Goal: Task Accomplishment & Management: Manage account settings

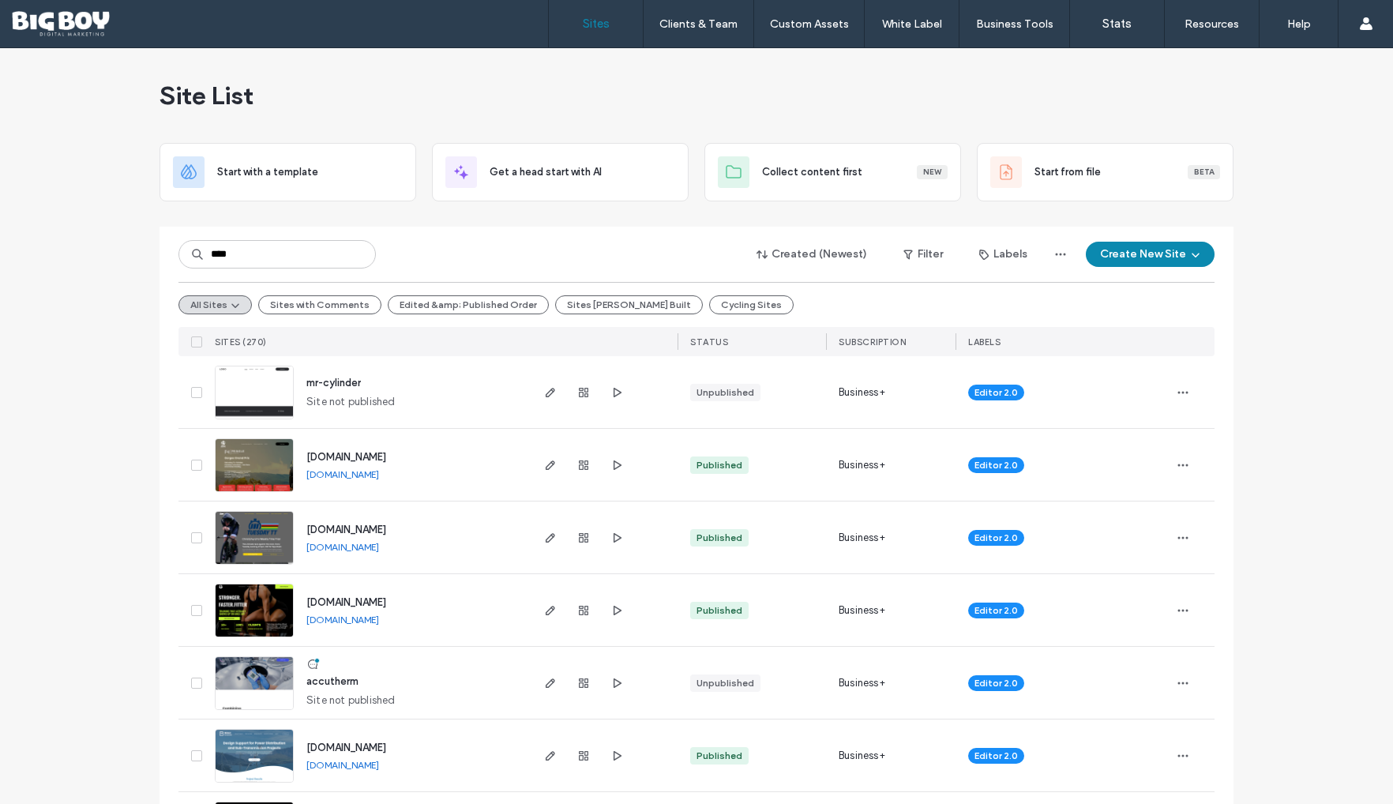
type input "****"
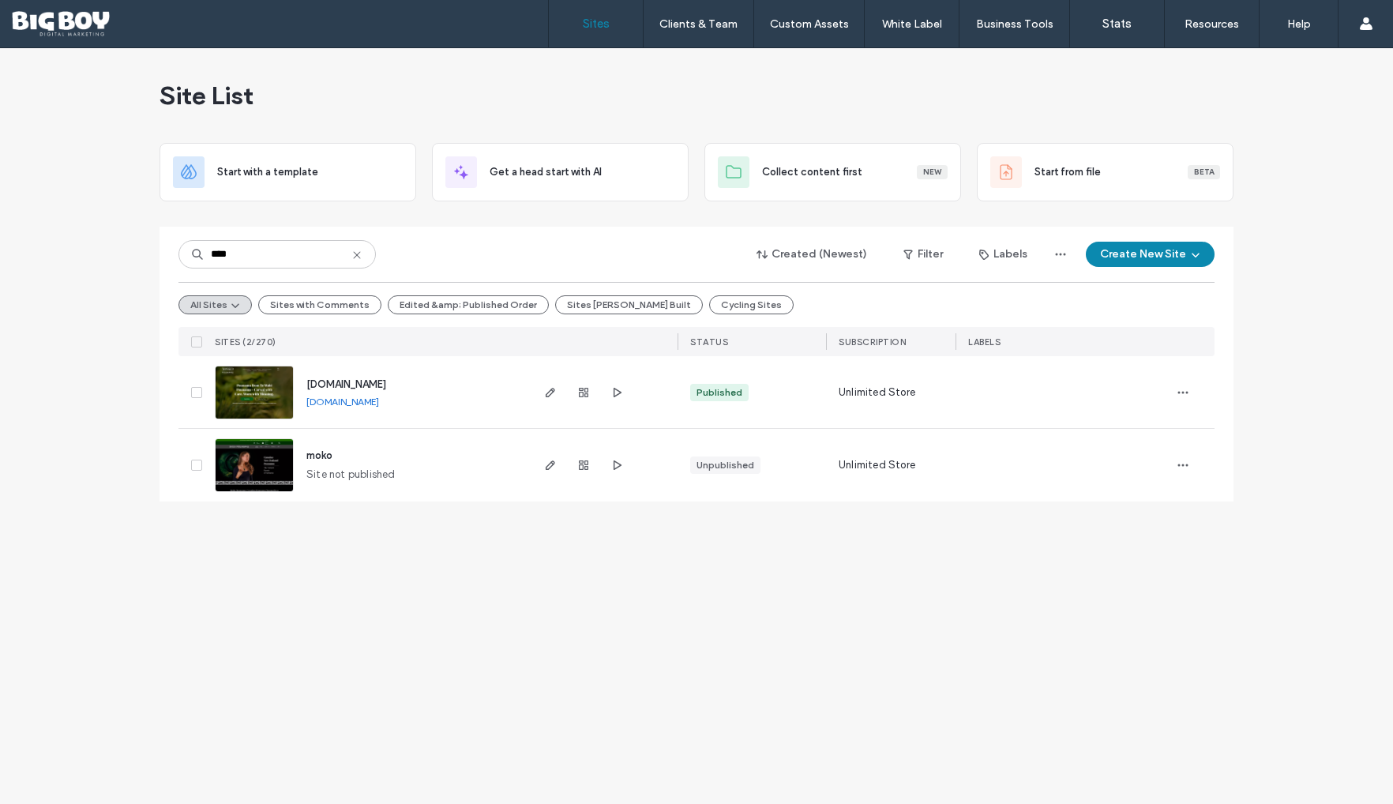
click at [259, 383] on img at bounding box center [254, 419] width 77 height 107
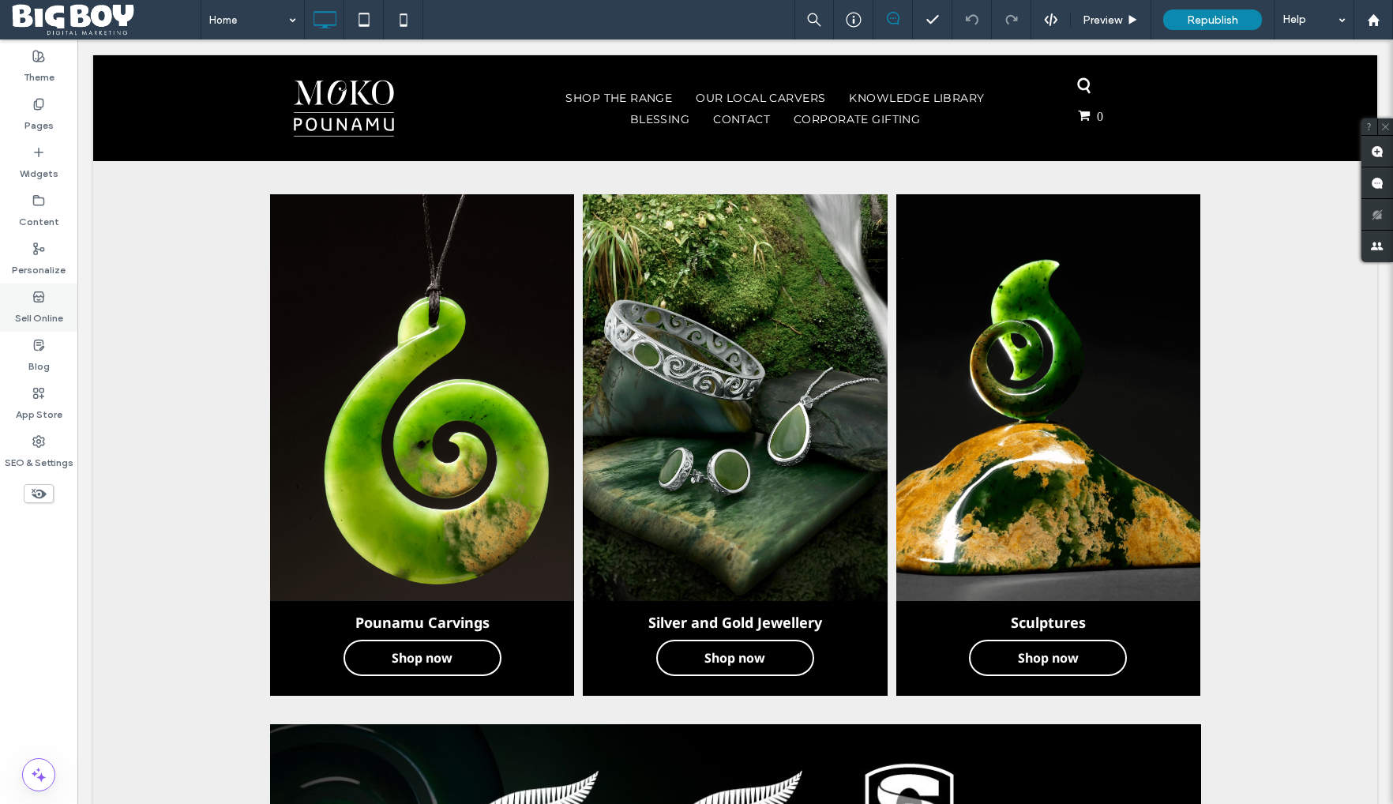
click at [43, 313] on label "Sell Online" at bounding box center [39, 314] width 48 height 22
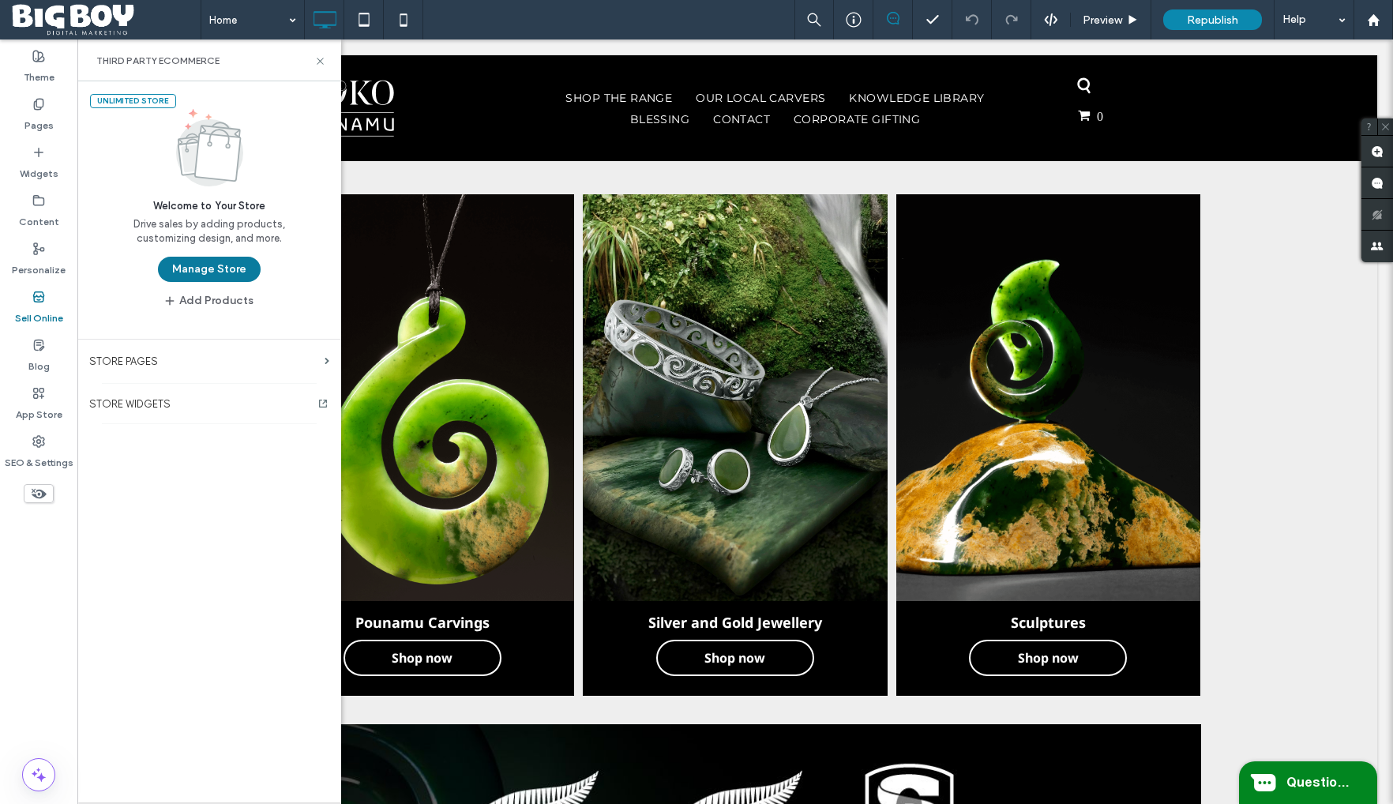
click at [184, 273] on button "Manage Store" at bounding box center [209, 269] width 103 height 25
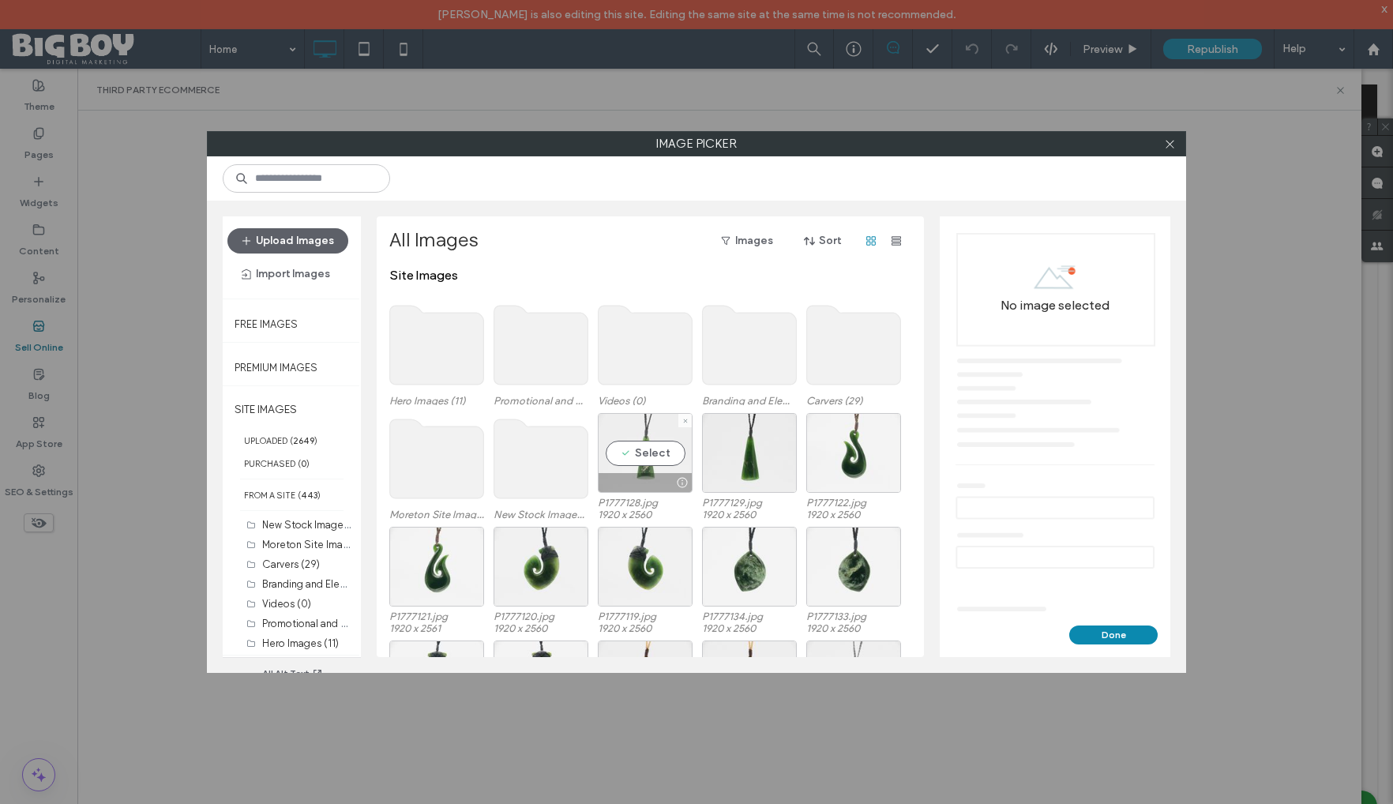
click at [643, 450] on div "Select" at bounding box center [645, 453] width 95 height 80
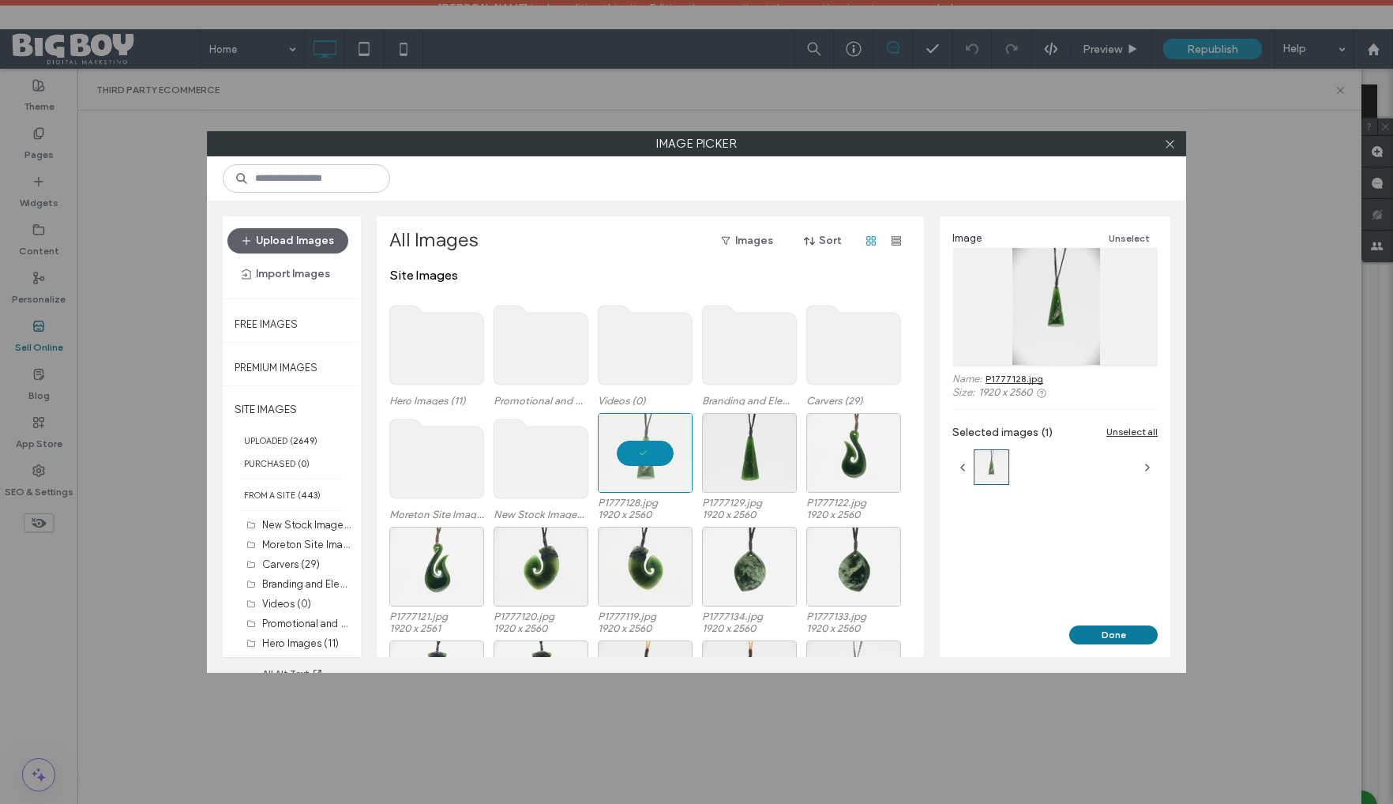
click at [1116, 637] on button "Done" at bounding box center [1113, 634] width 88 height 19
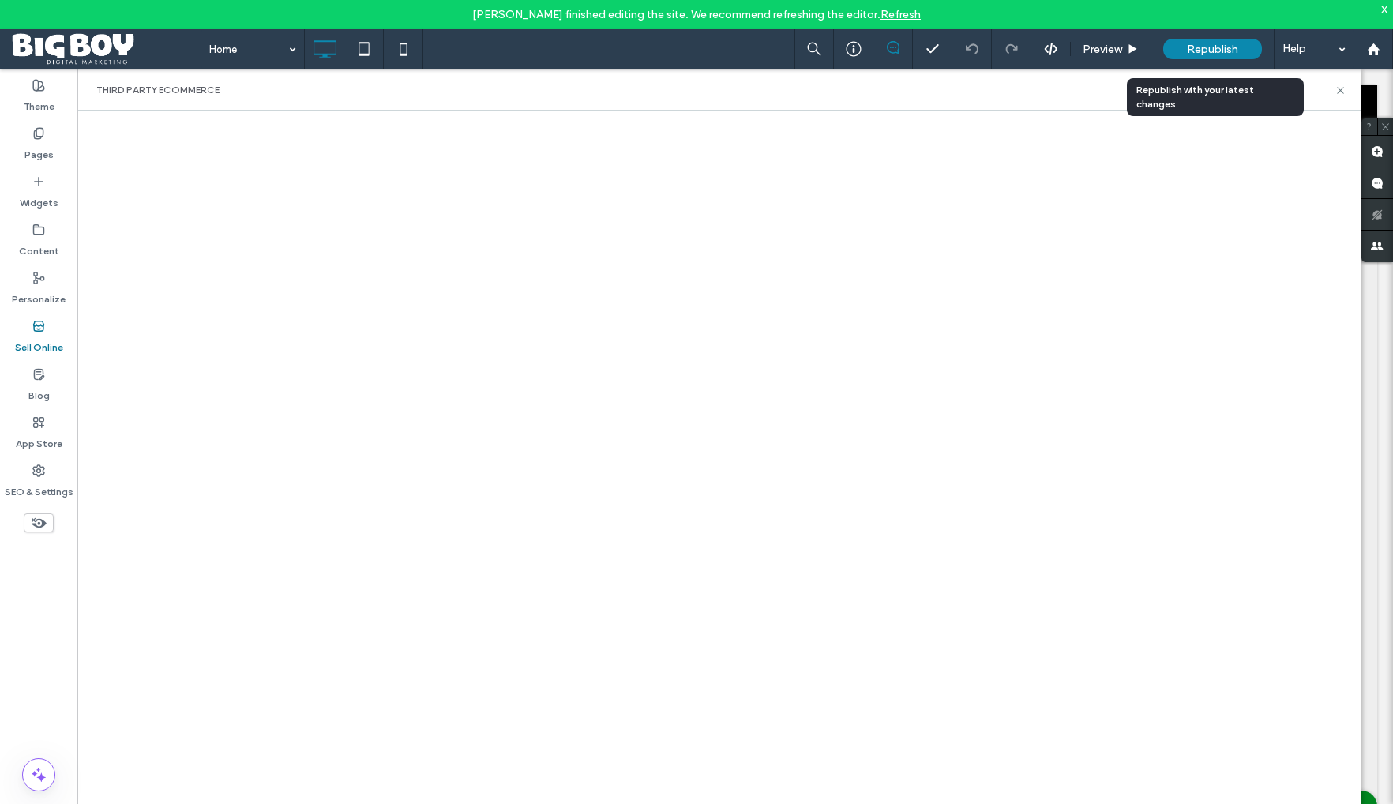
click at [1216, 48] on span "Republish" at bounding box center [1212, 49] width 51 height 13
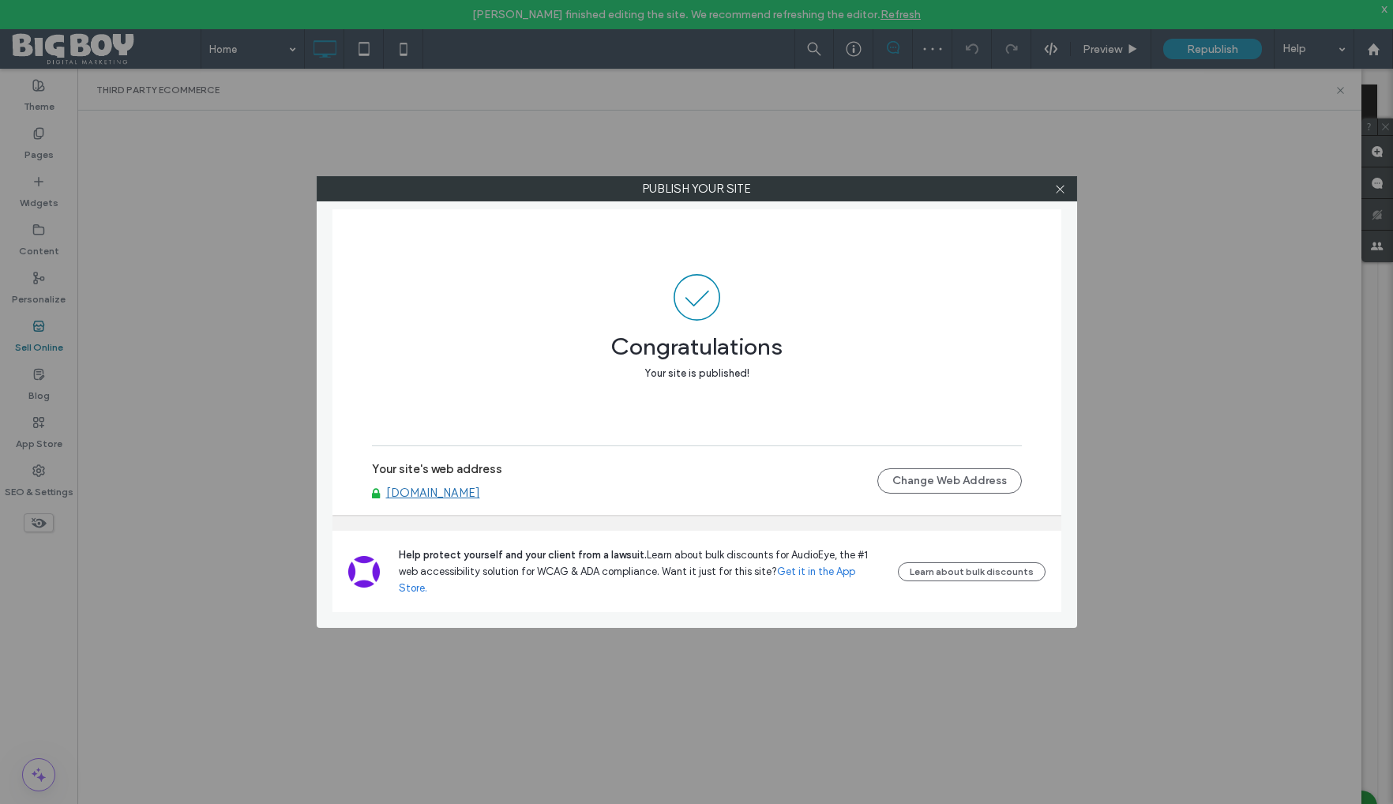
click at [444, 500] on link "[DOMAIN_NAME]" at bounding box center [433, 493] width 94 height 14
click at [1059, 191] on icon at bounding box center [1060, 189] width 12 height 12
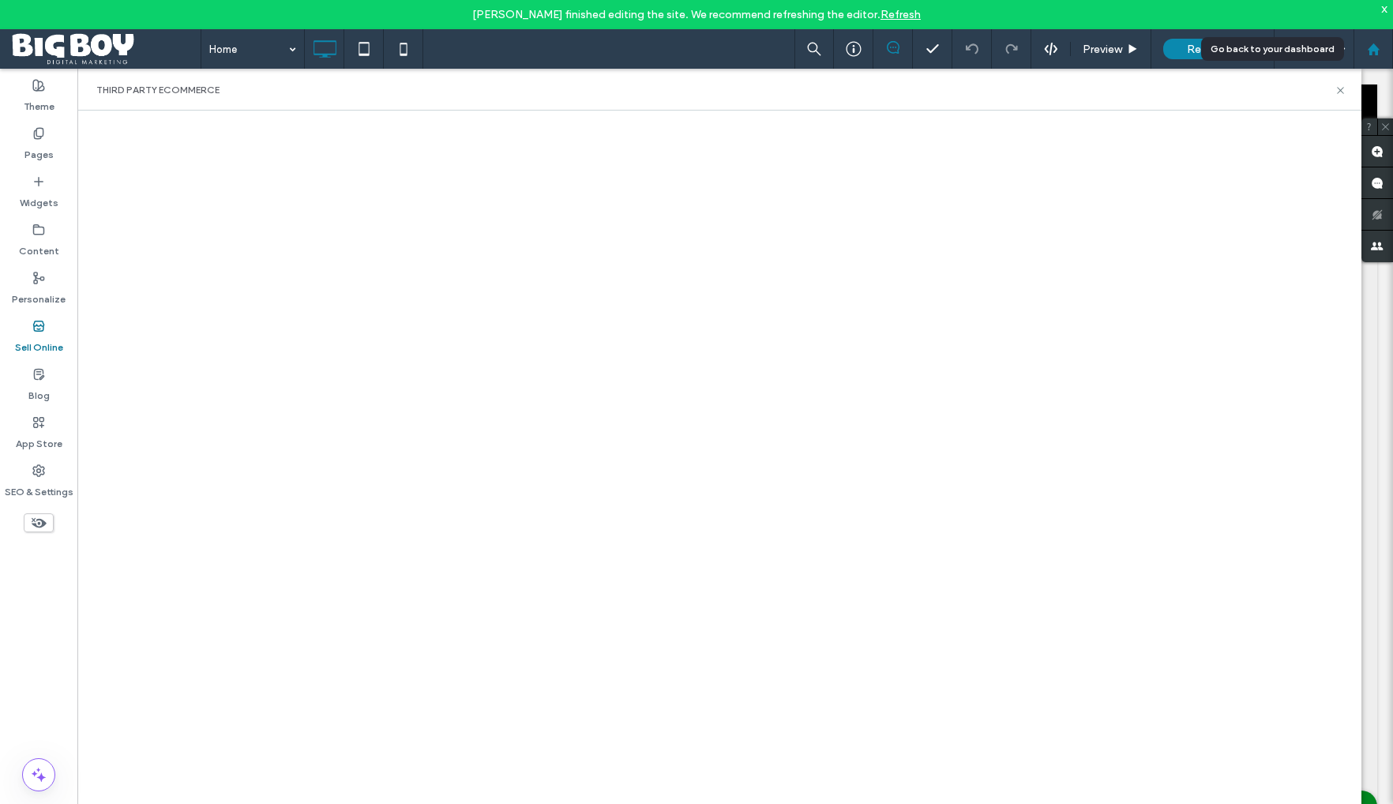
drag, startPoint x: 1374, startPoint y: 49, endPoint x: 1373, endPoint y: 39, distance: 10.4
click at [1374, 48] on use at bounding box center [1373, 49] width 12 height 12
